Goal: Transaction & Acquisition: Subscribe to service/newsletter

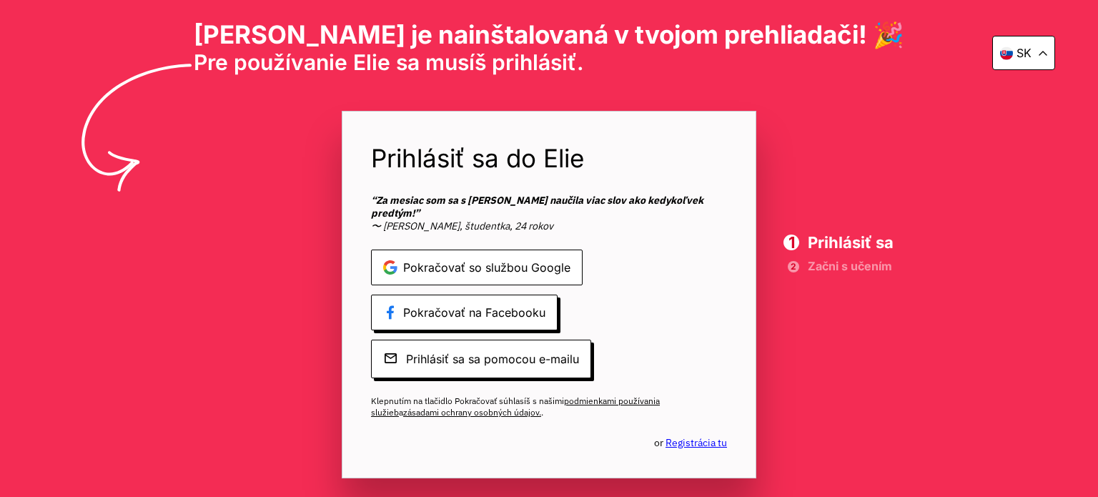
click at [506, 259] on span "Pokračovať so službou Google" at bounding box center [477, 268] width 212 height 36
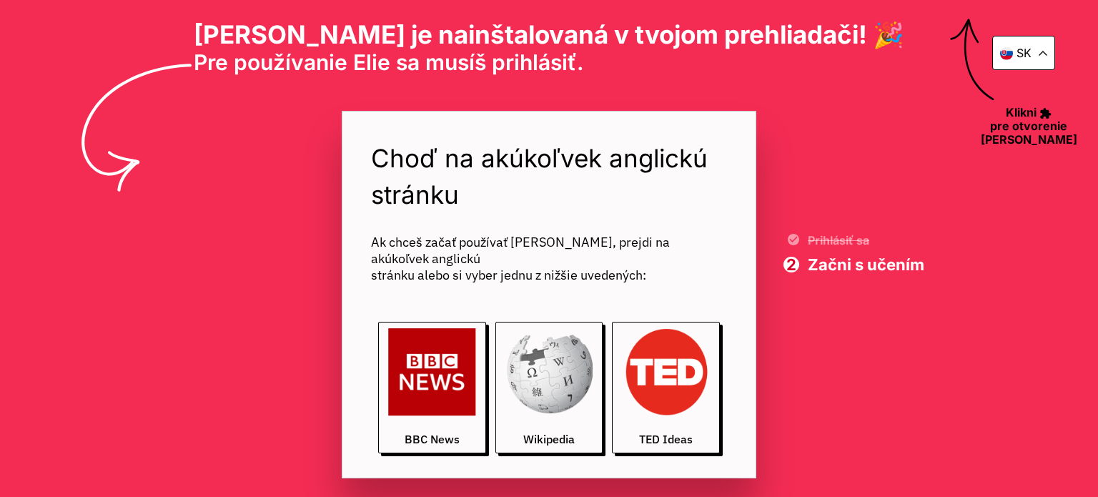
click at [1044, 51] on icon at bounding box center [1043, 53] width 7 height 4
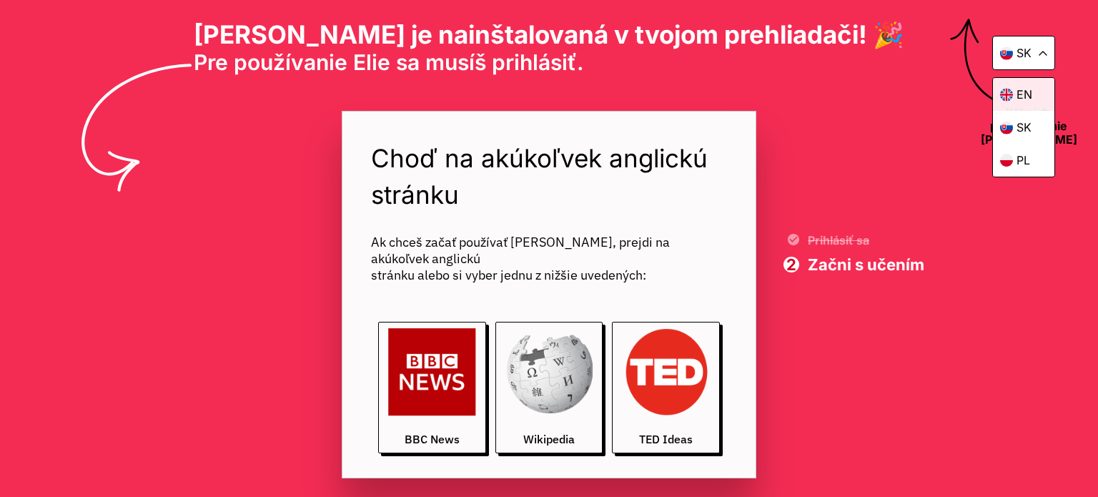
click at [1023, 88] on p "en" at bounding box center [1025, 94] width 16 height 14
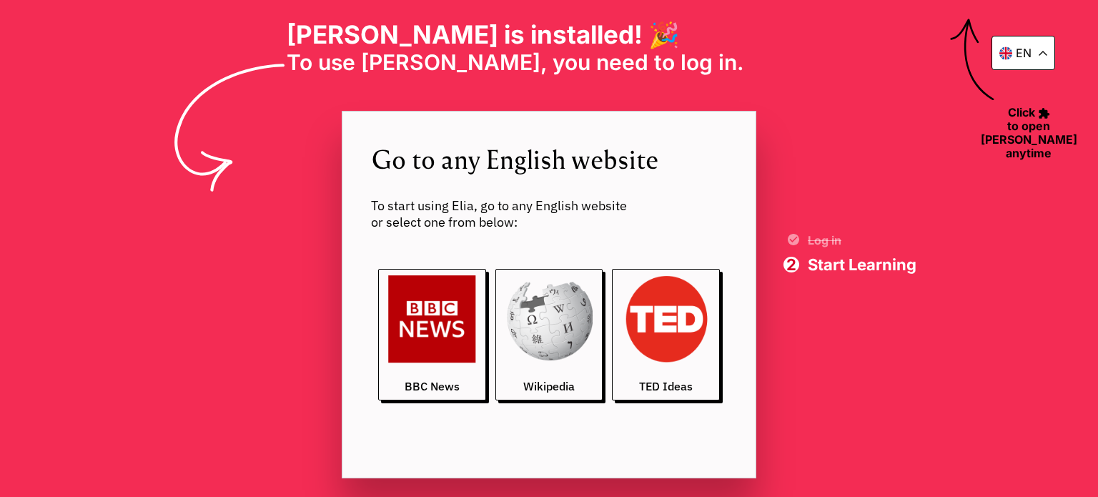
click at [799, 109] on div "en Elia is installed! 🎉 To use Elia, you need to log in. ‎ ‎ ‎ ‎ ‎ ‎ ‎ ‎ ‎ ‎ ‎ …" at bounding box center [549, 248] width 1098 height 497
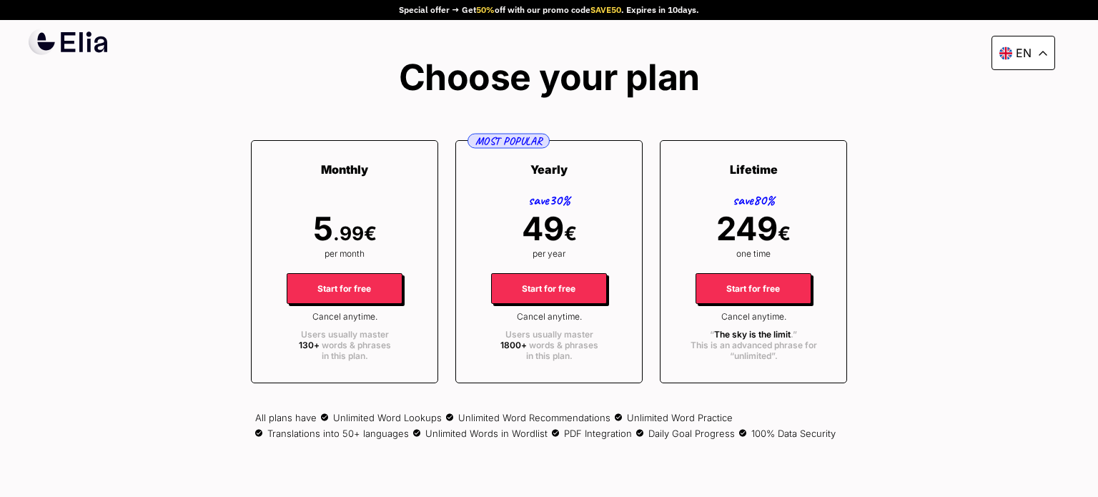
drag, startPoint x: 997, startPoint y: 198, endPoint x: 995, endPoint y: 187, distance: 10.9
click at [997, 198] on div "en Special offer → Get 50% off with our promo code SAVE50 . Expires in 10 days.…" at bounding box center [549, 248] width 1098 height 497
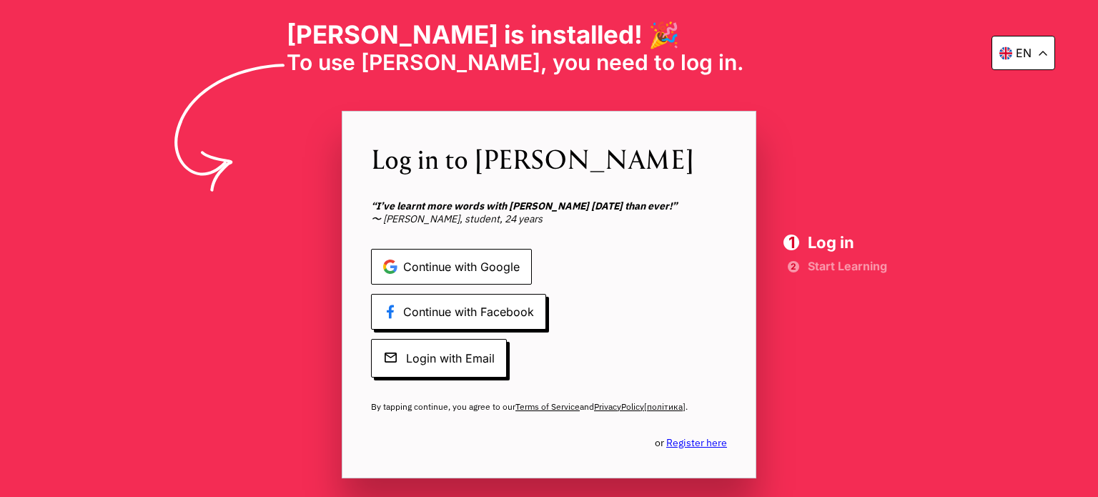
click at [464, 271] on span "Continue with Google" at bounding box center [451, 267] width 161 height 36
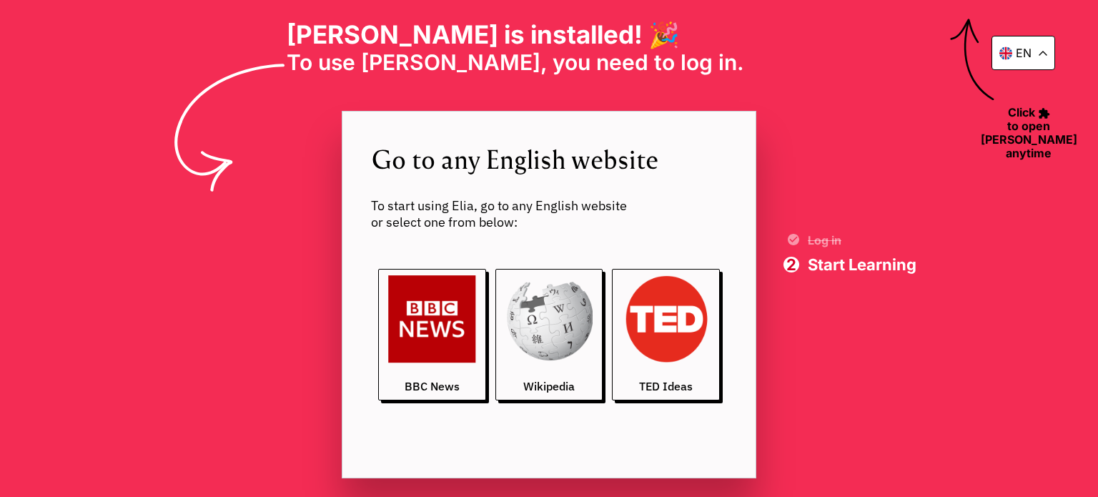
click at [1040, 54] on icon at bounding box center [1043, 53] width 9 height 5
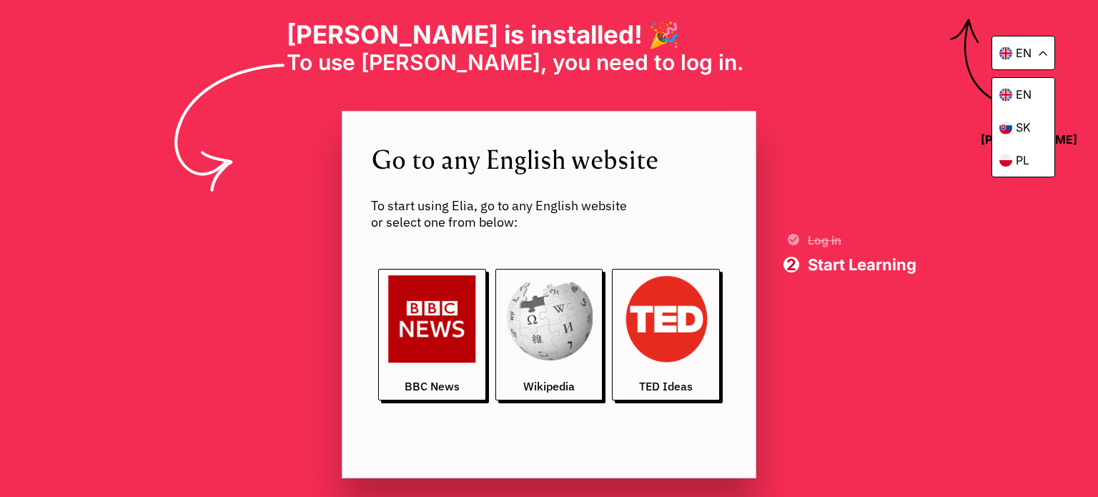
click at [1040, 54] on icon at bounding box center [1043, 53] width 9 height 5
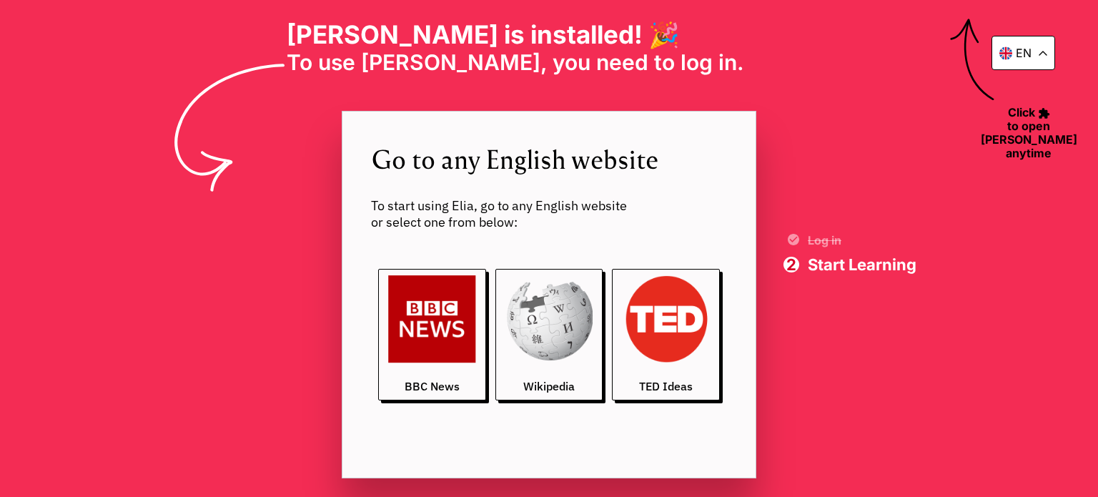
click at [1040, 54] on icon at bounding box center [1043, 53] width 9 height 5
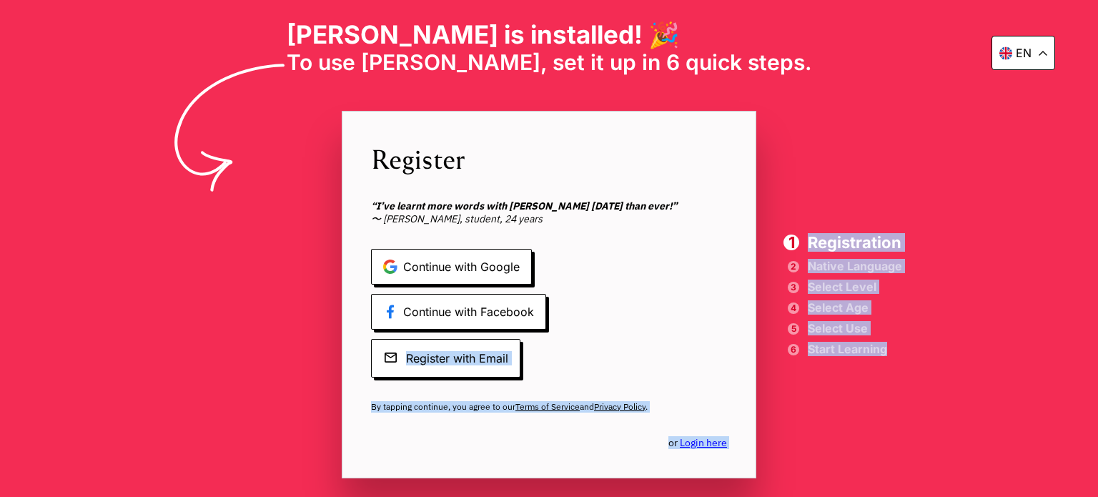
drag, startPoint x: 900, startPoint y: 356, endPoint x: 894, endPoint y: 345, distance: 12.2
click at [894, 345] on div "en [PERSON_NAME] is installed! 🎉 To use [PERSON_NAME], set it up in 6 quick ste…" at bounding box center [549, 248] width 1098 height 497
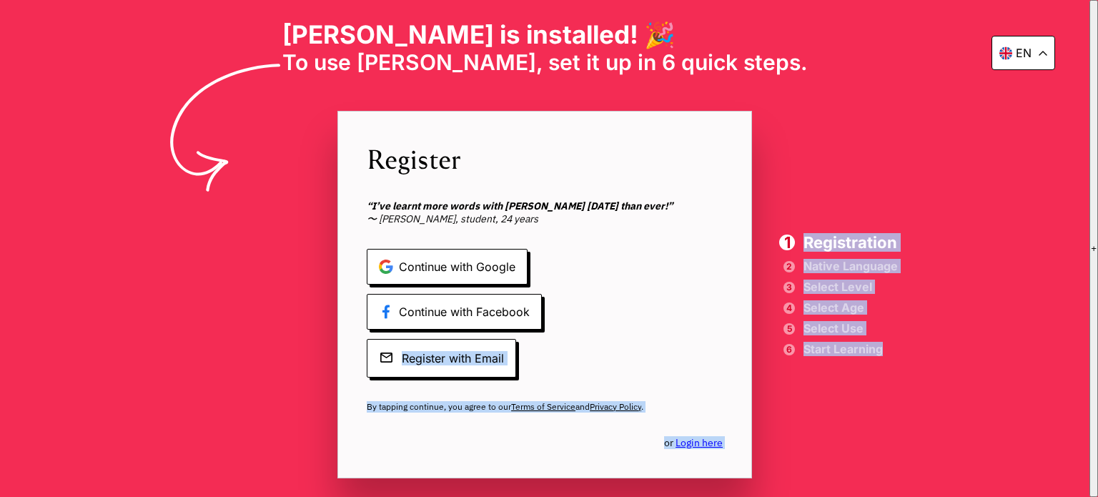
click at [894, 345] on span "Start Learning" at bounding box center [851, 349] width 94 height 10
drag, startPoint x: 890, startPoint y: 350, endPoint x: 809, endPoint y: 229, distance: 146.4
click at [809, 229] on div "en [PERSON_NAME] is installed! 🎉 To use [PERSON_NAME], set it up in 6 quick ste…" at bounding box center [545, 248] width 1090 height 497
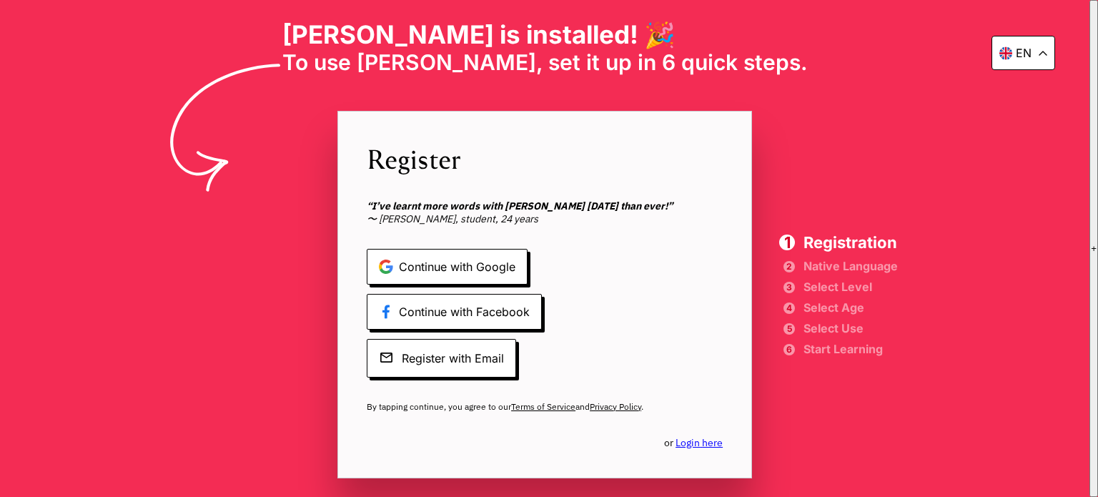
click at [812, 205] on div "en [PERSON_NAME] is installed! 🎉 To use [PERSON_NAME], set it up in 6 quick ste…" at bounding box center [545, 248] width 1090 height 497
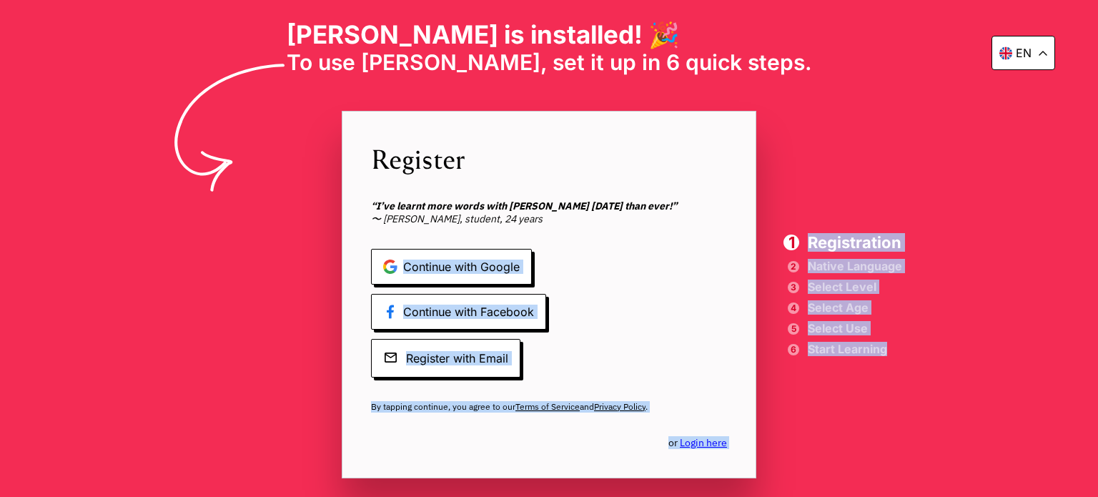
drag, startPoint x: 811, startPoint y: 230, endPoint x: 892, endPoint y: 351, distance: 145.8
click at [892, 351] on div "en [PERSON_NAME] is installed! 🎉 To use [PERSON_NAME], set it up in 6 quick ste…" at bounding box center [549, 248] width 1098 height 497
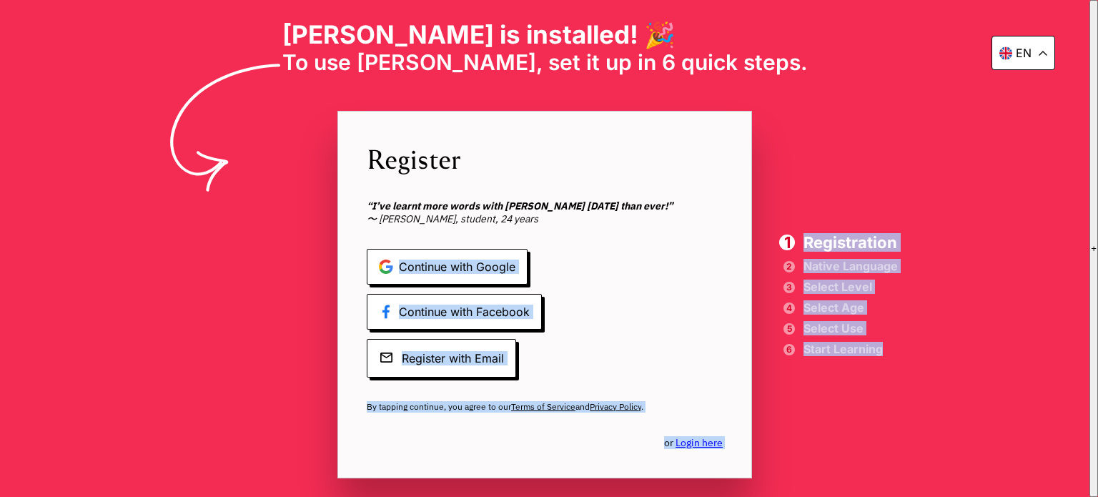
click at [892, 351] on span "Start Learning" at bounding box center [851, 349] width 94 height 10
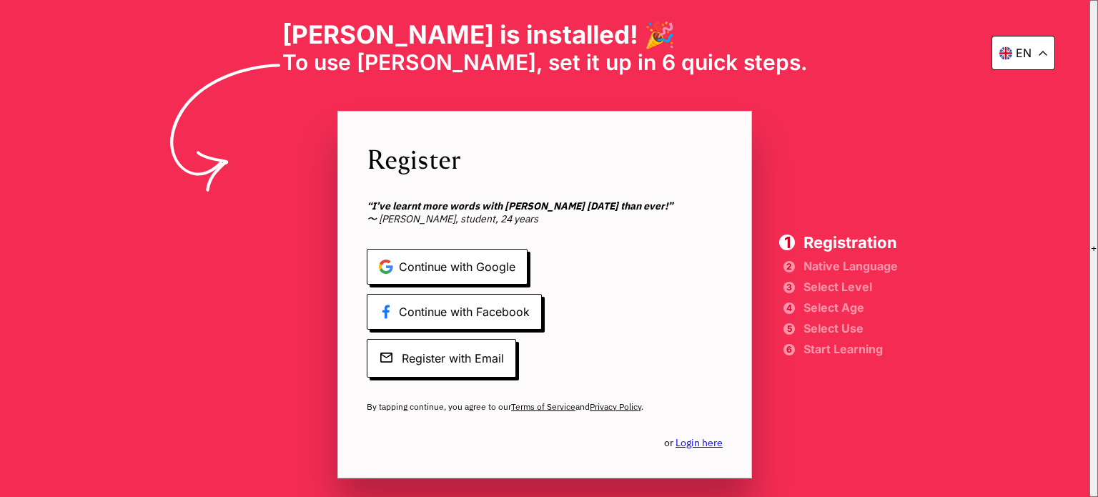
click at [898, 327] on span "Select Use" at bounding box center [851, 328] width 94 height 10
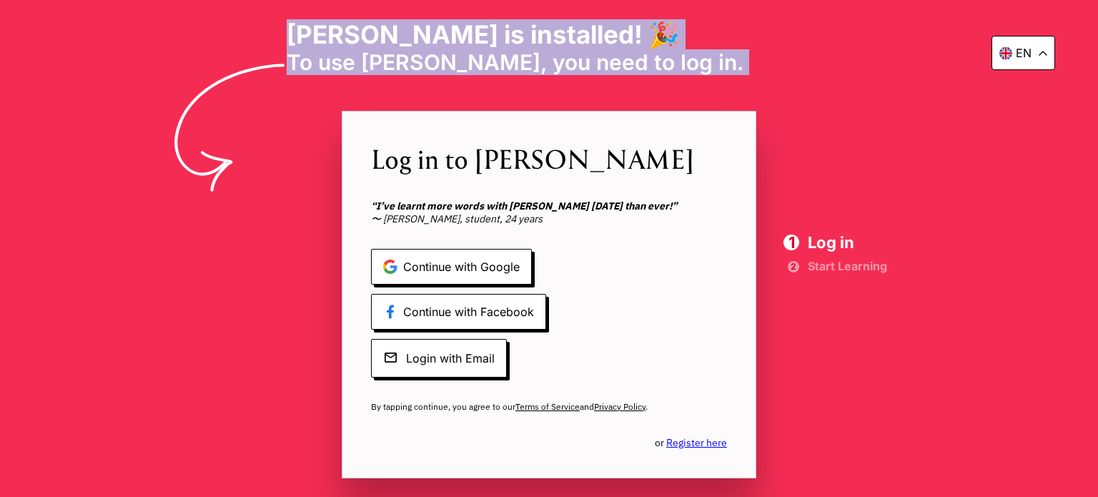
click at [703, 78] on div "en [PERSON_NAME] is installed! 🎉 To use [PERSON_NAME], you need to log in. ‎ ‎ …" at bounding box center [549, 248] width 1098 height 497
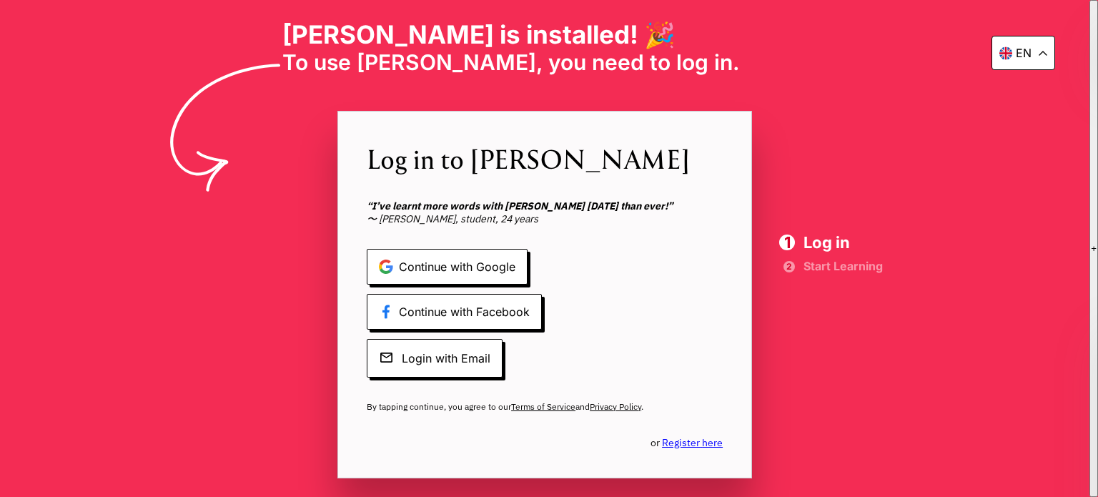
click at [729, 50] on span "To use [PERSON_NAME], you need to log in. ‎ ‎ ‎ ‎ ‎ ‎ ‎ ‎ ‎ ‎ ‎ ‎" at bounding box center [545, 62] width 526 height 26
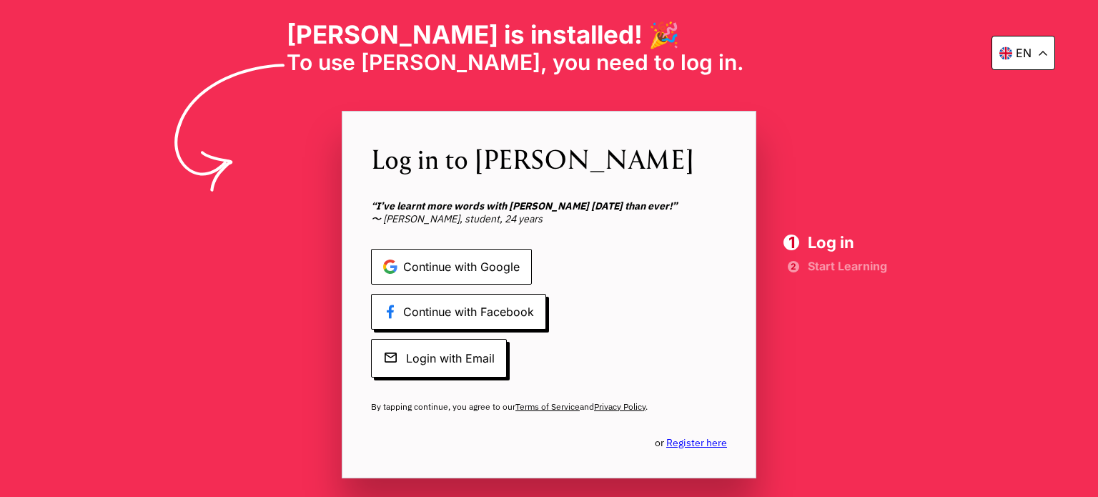
click at [443, 264] on span "Continue with Google" at bounding box center [451, 267] width 161 height 36
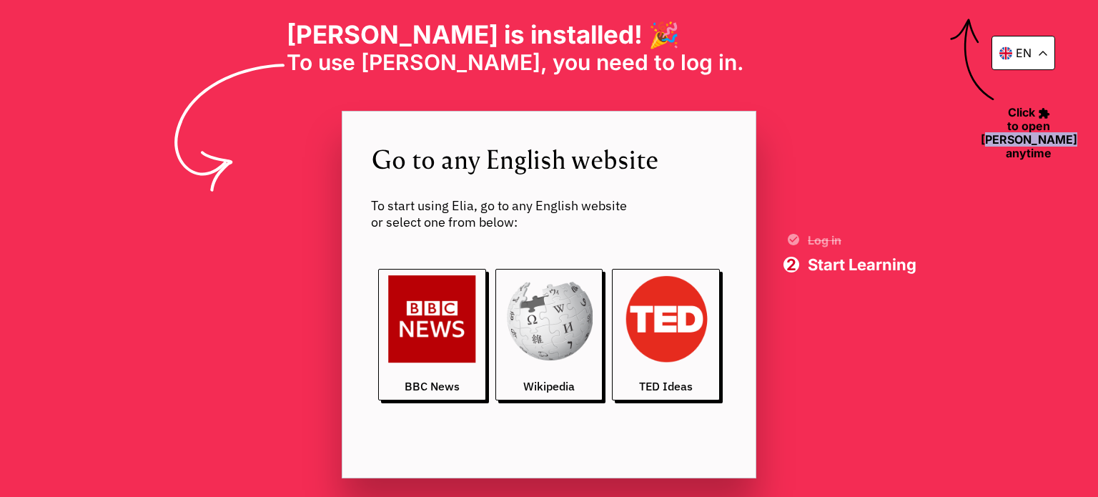
drag, startPoint x: 1061, startPoint y: 144, endPoint x: 1050, endPoint y: 133, distance: 16.2
click at [1050, 133] on span "Click to open Elia anytime" at bounding box center [1029, 132] width 112 height 56
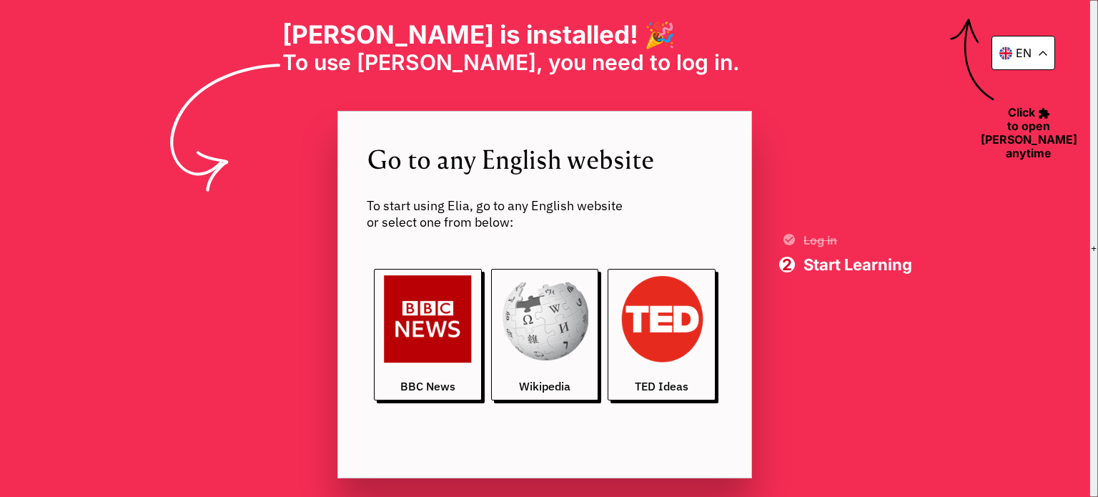
click at [976, 114] on span "Click to open Elia anytime" at bounding box center [1029, 132] width 112 height 56
